Goal: Information Seeking & Learning: Learn about a topic

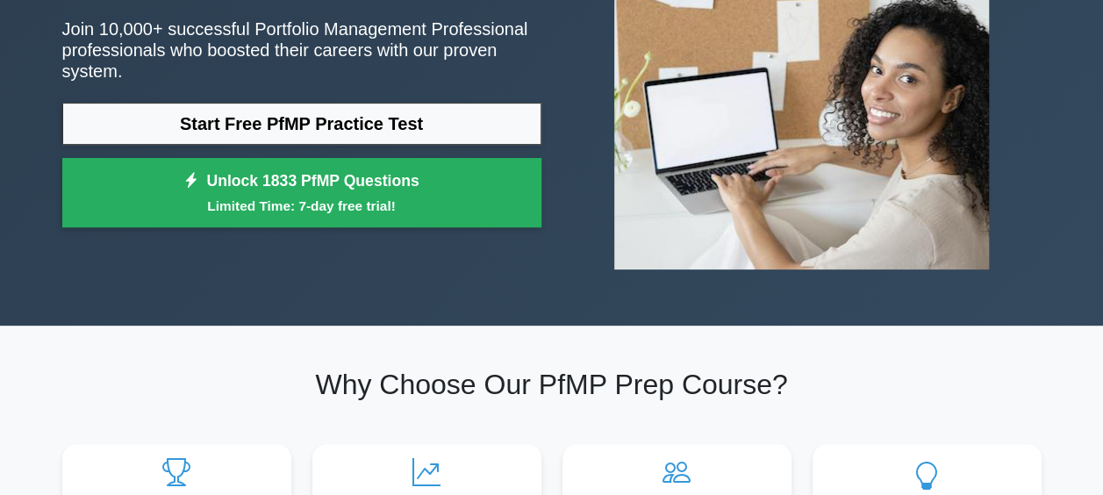
scroll to position [225, 0]
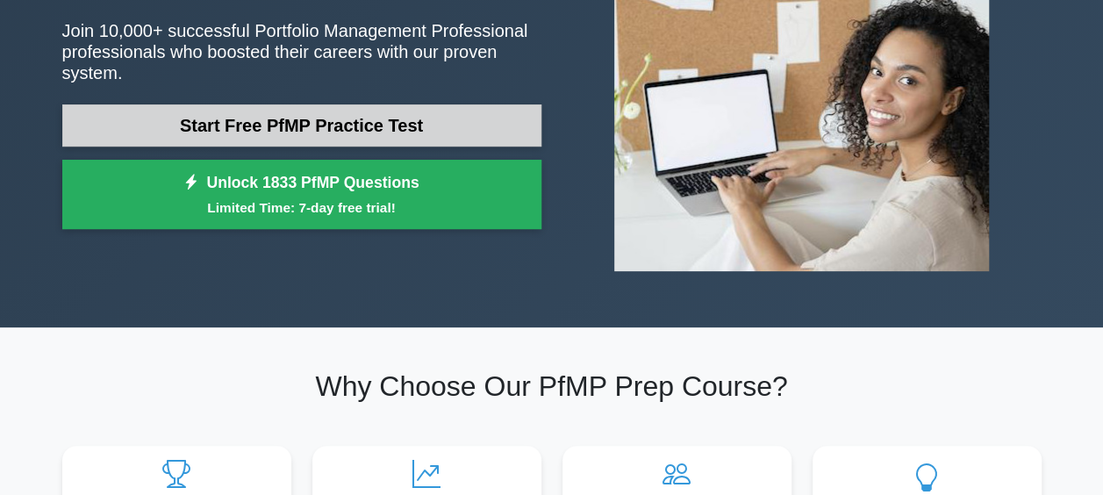
click at [304, 115] on link "Start Free PfMP Practice Test" at bounding box center [301, 125] width 479 height 42
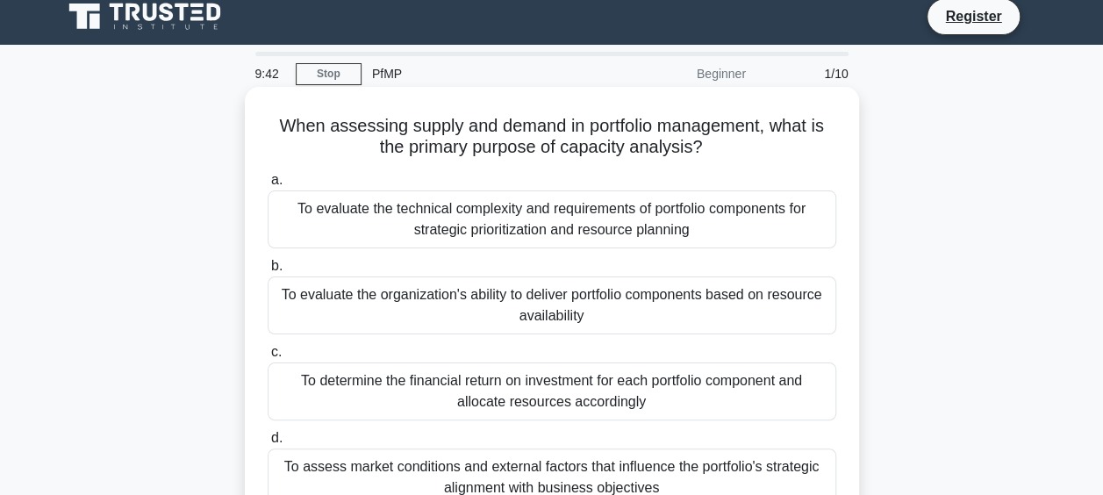
scroll to position [11, 0]
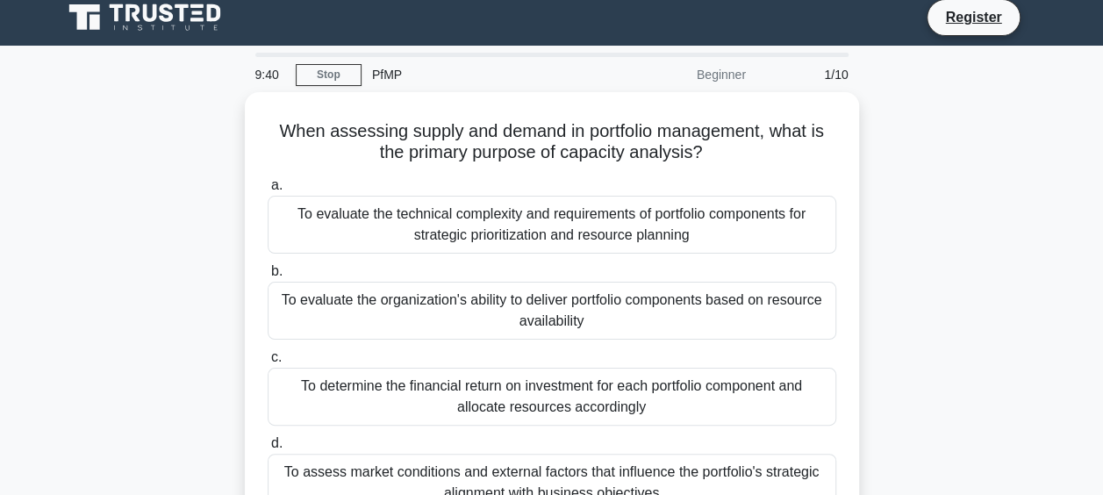
click at [379, 75] on div "PfMP" at bounding box center [481, 74] width 241 height 35
